Goal: Check status: Check status

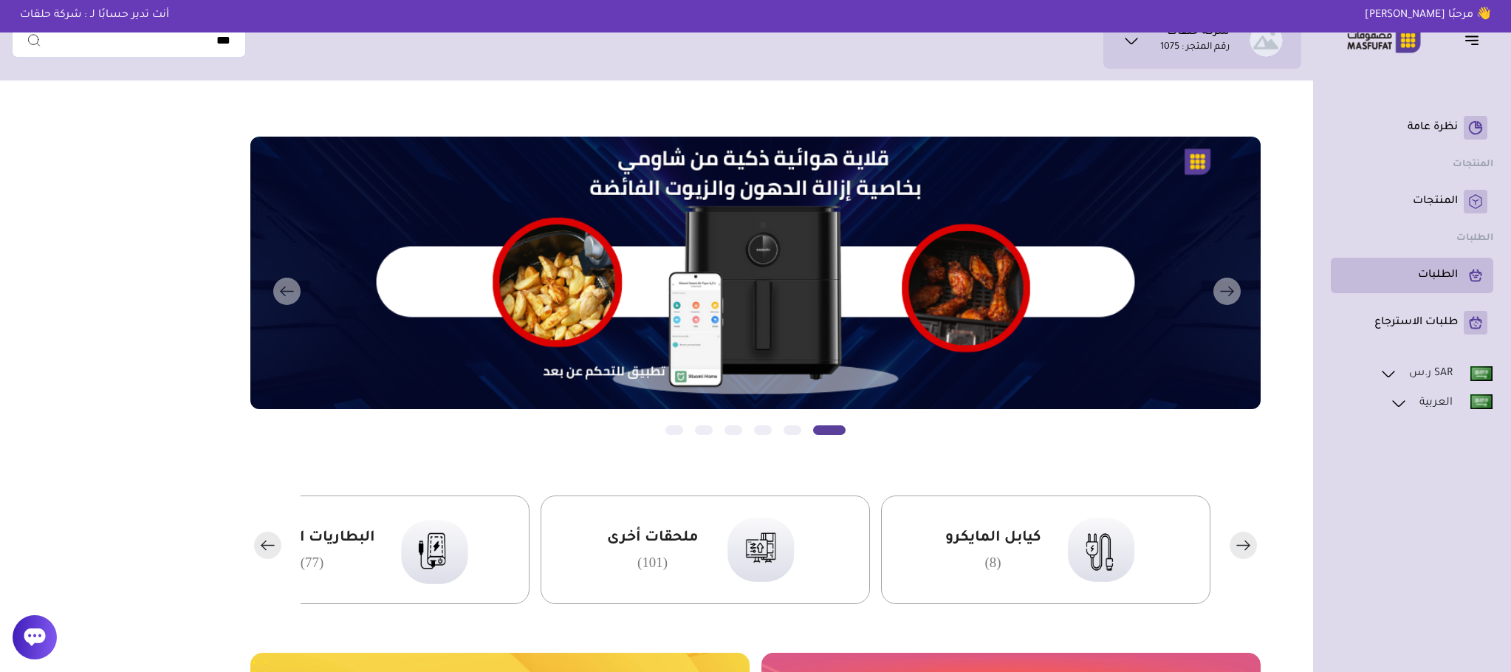
click at [1441, 275] on p "الطلبات" at bounding box center [1438, 275] width 40 height 15
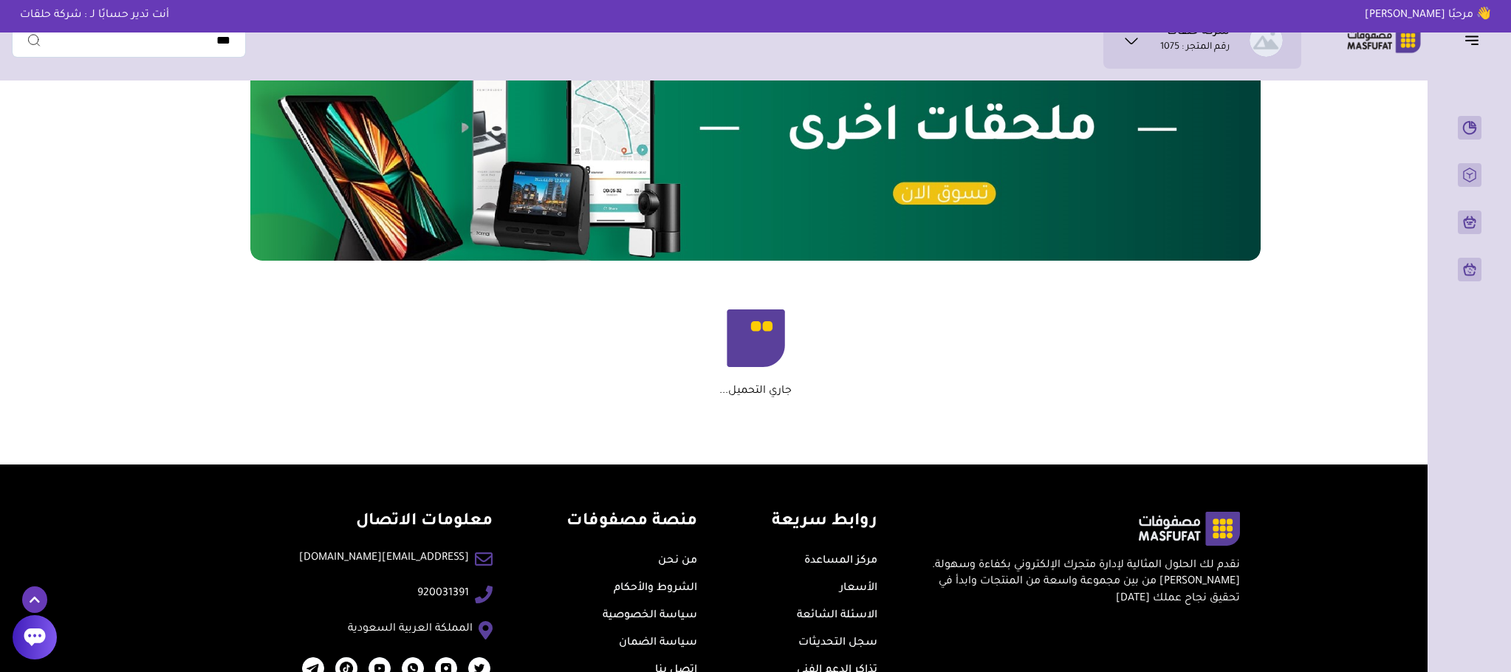
scroll to position [918, 0]
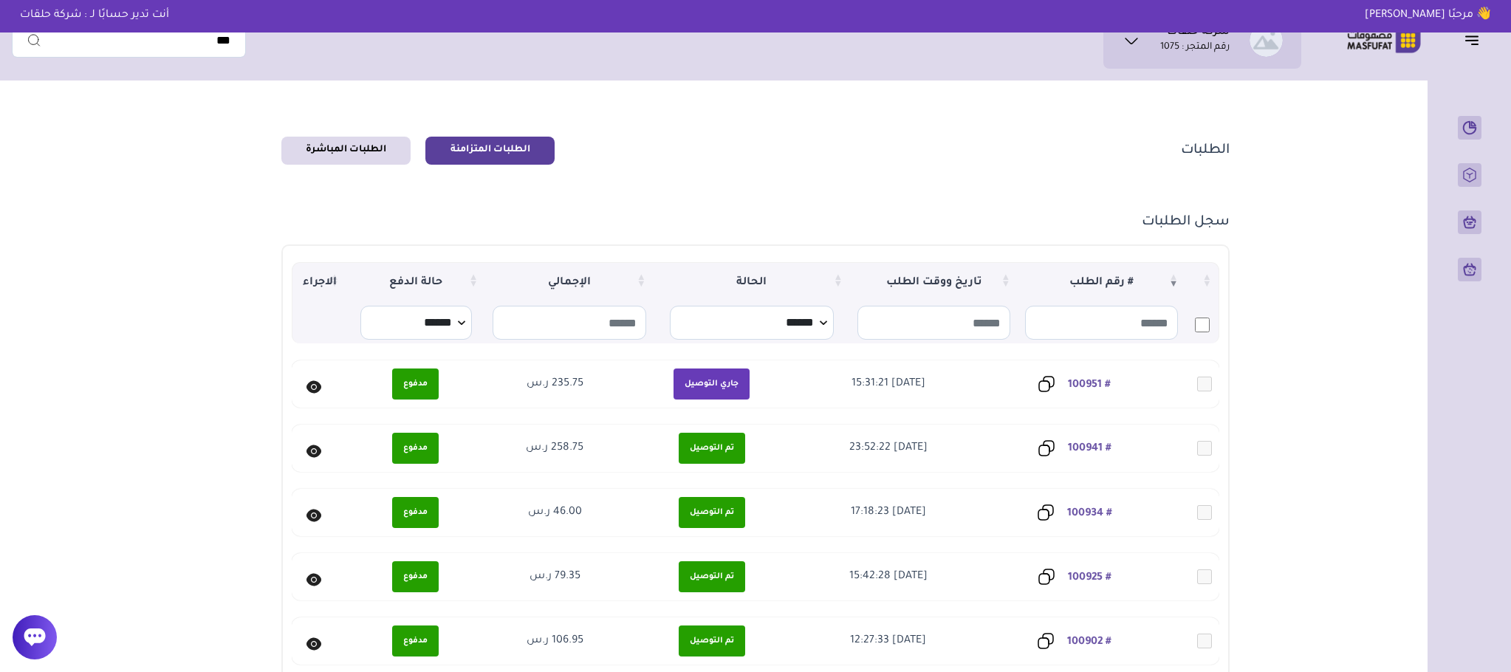
click at [1095, 446] on link "# 100941" at bounding box center [1090, 449] width 44 height 12
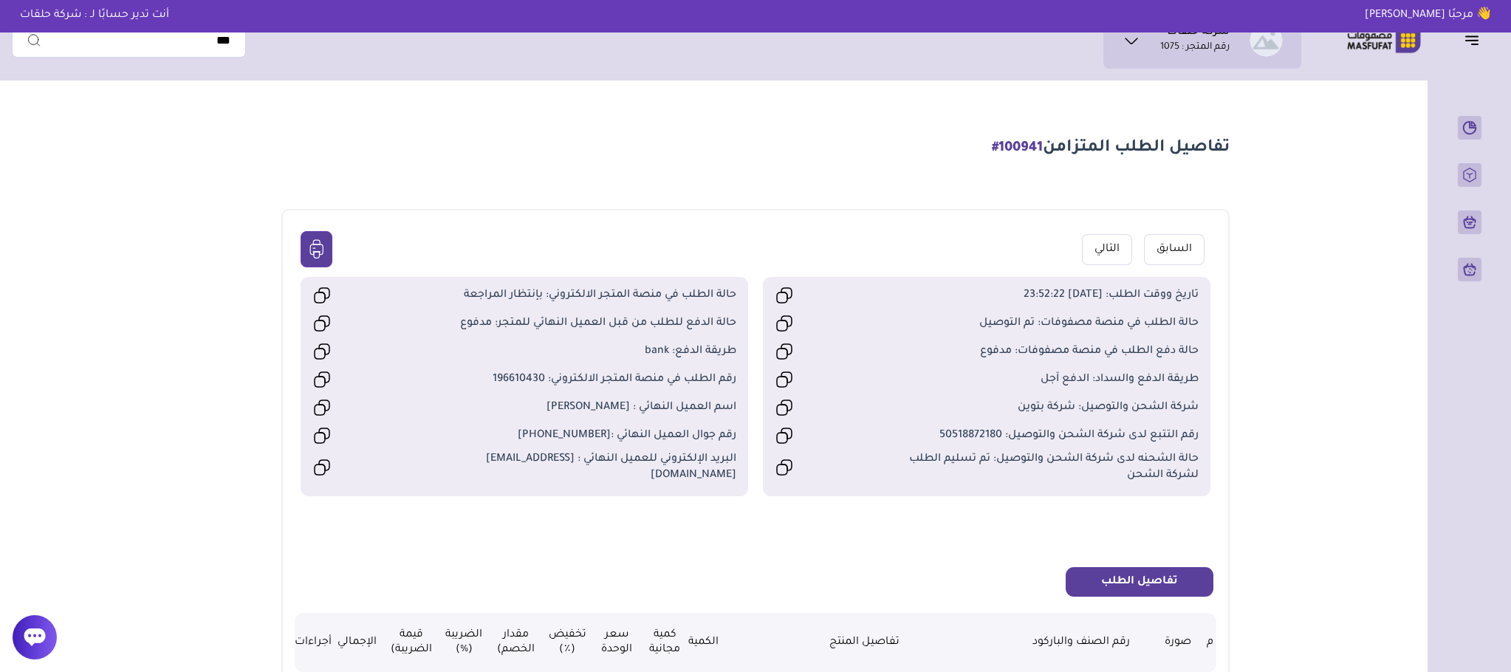
click at [530, 388] on span "رقم الطلب في منصة المتجر الالكتروني: 196610430" at bounding box center [578, 380] width 318 height 16
copy span "196610430"
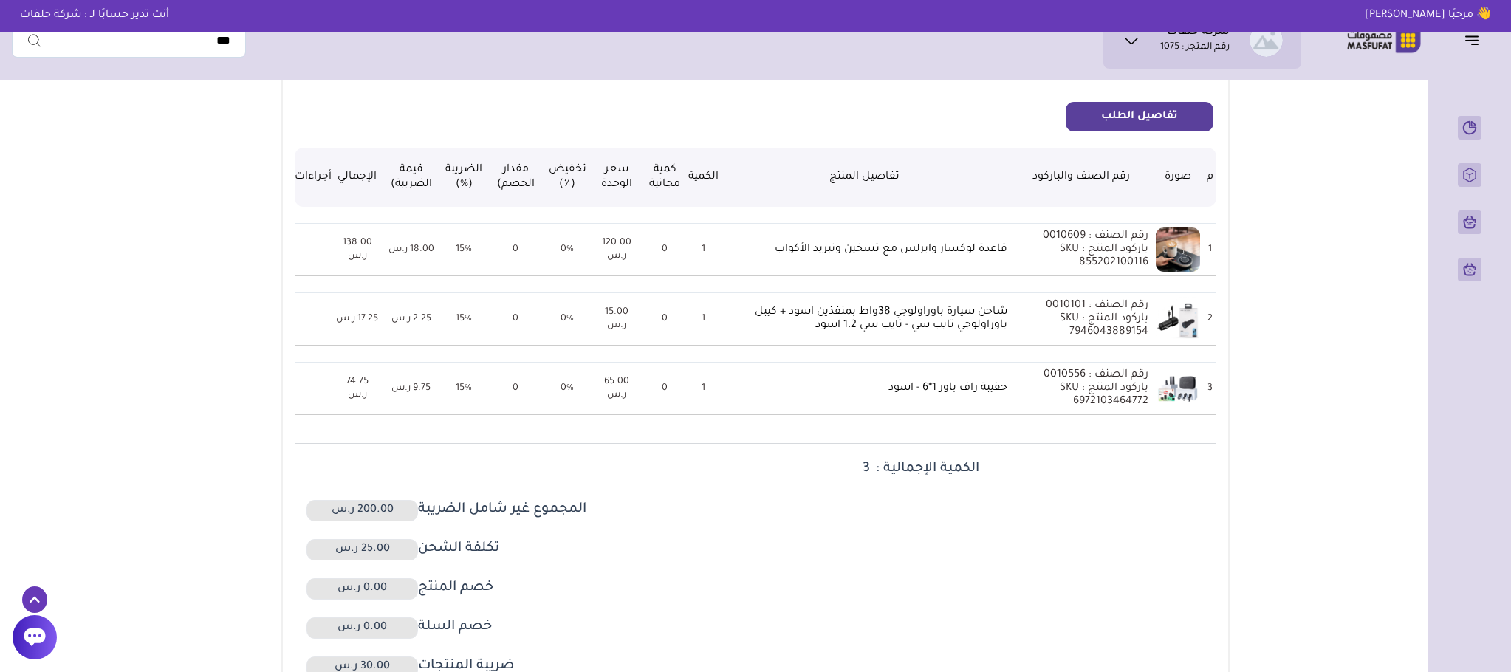
scroll to position [443, 0]
